Goal: Transaction & Acquisition: Obtain resource

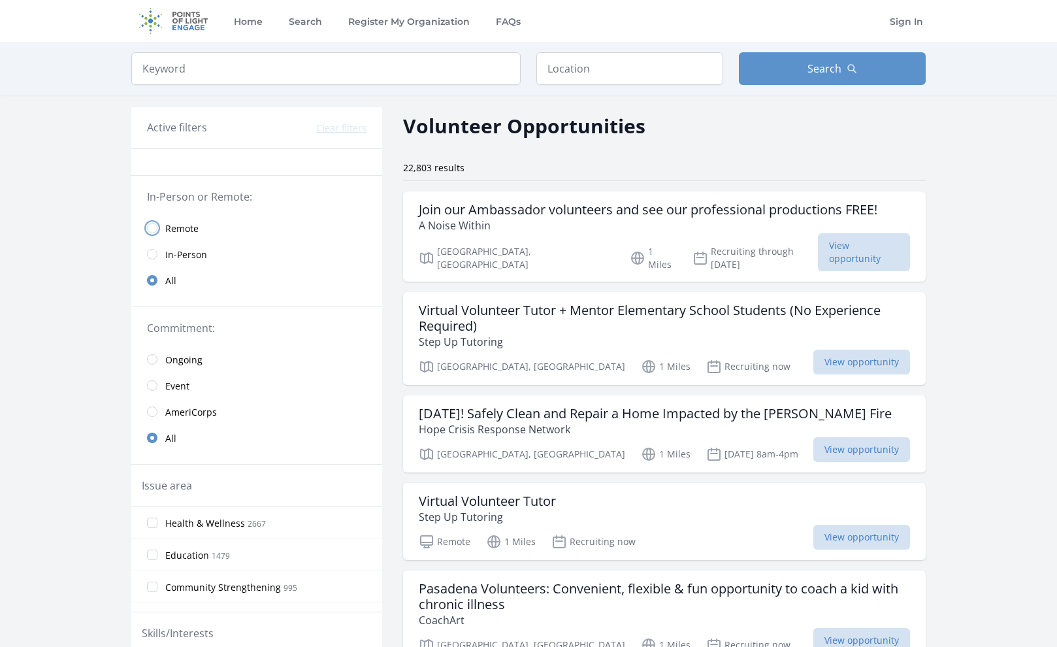
click at [152, 232] on input "radio" at bounding box center [152, 228] width 10 height 10
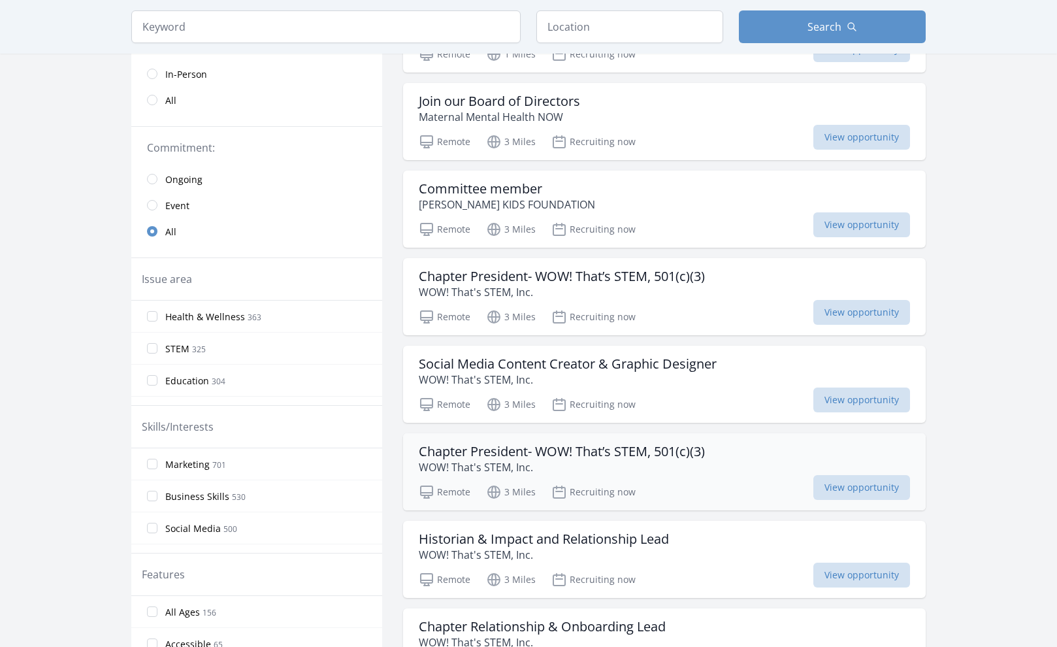
scroll to position [65, 0]
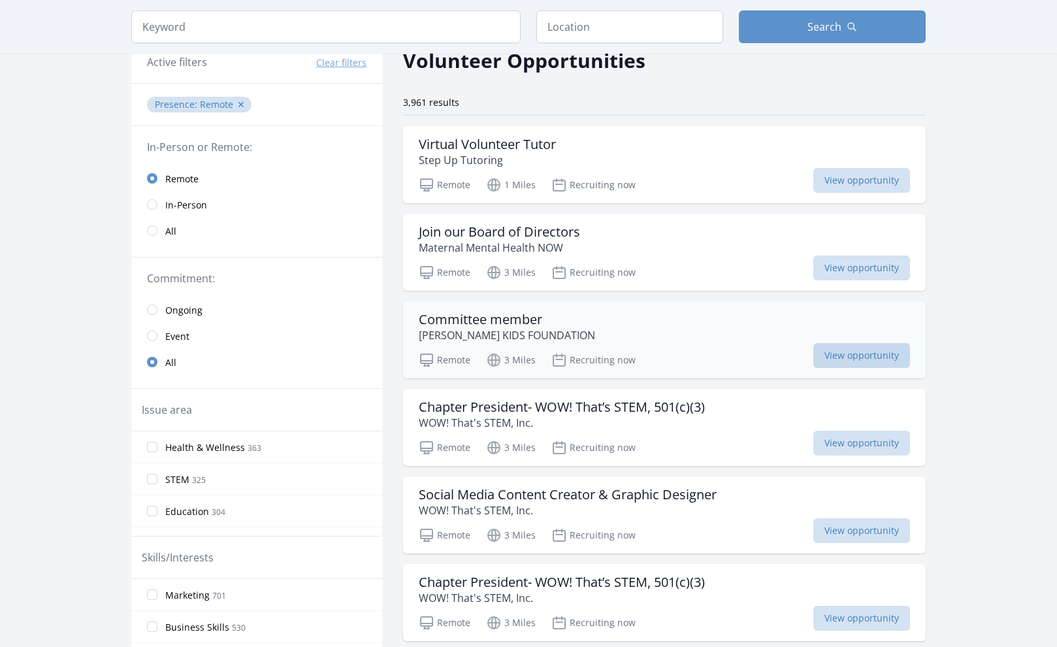
click at [847, 355] on span "View opportunity" at bounding box center [861, 355] width 97 height 25
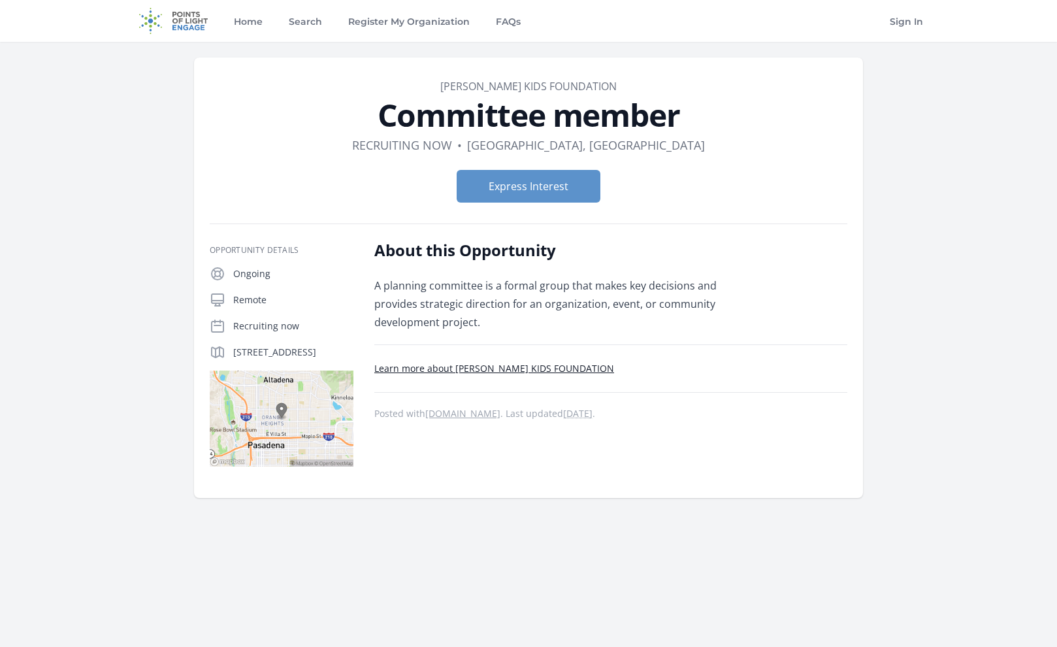
click at [447, 373] on link "Learn more about JADE LOVE KIDS FOUNDATION" at bounding box center [494, 368] width 240 height 12
